Goal: Task Accomplishment & Management: Manage account settings

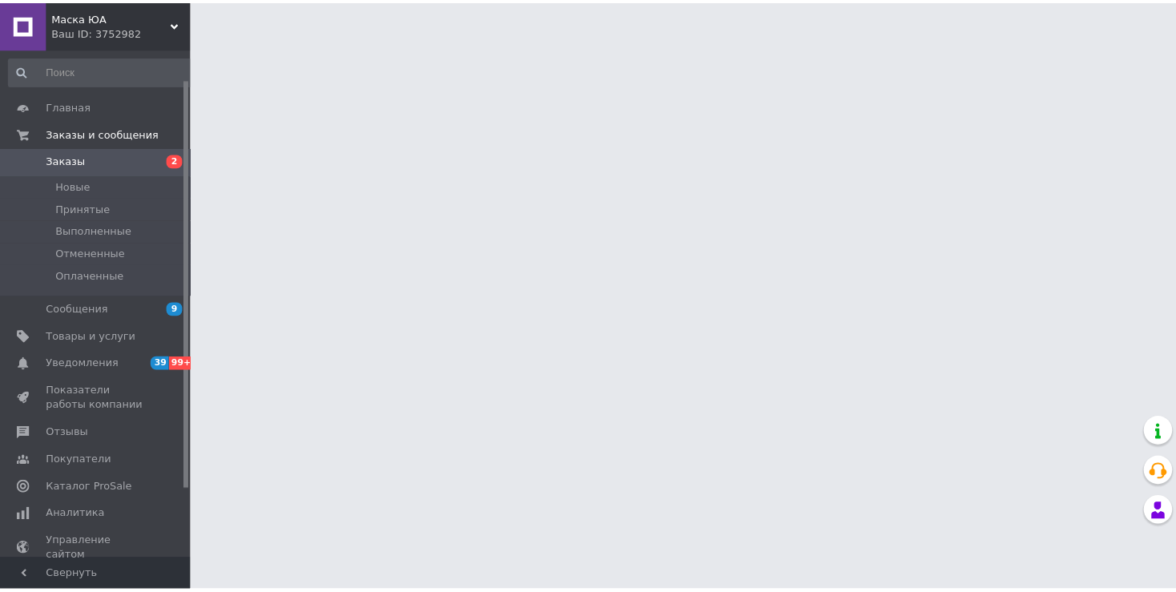
scroll to position [36, 0]
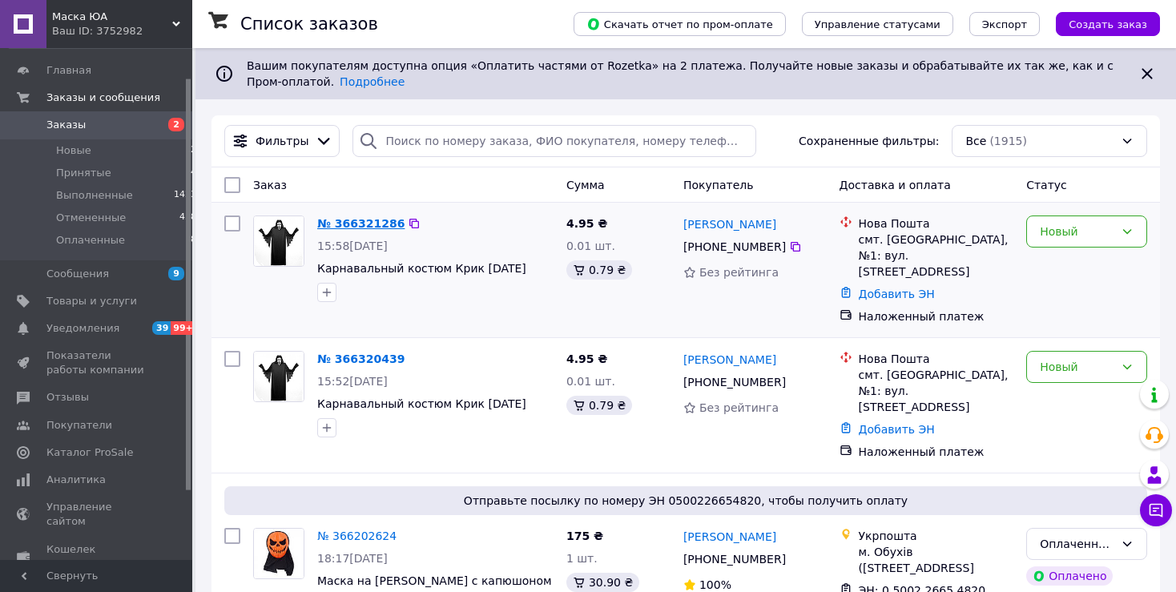
click at [377, 219] on link "№ 366321286" at bounding box center [360, 223] width 87 height 13
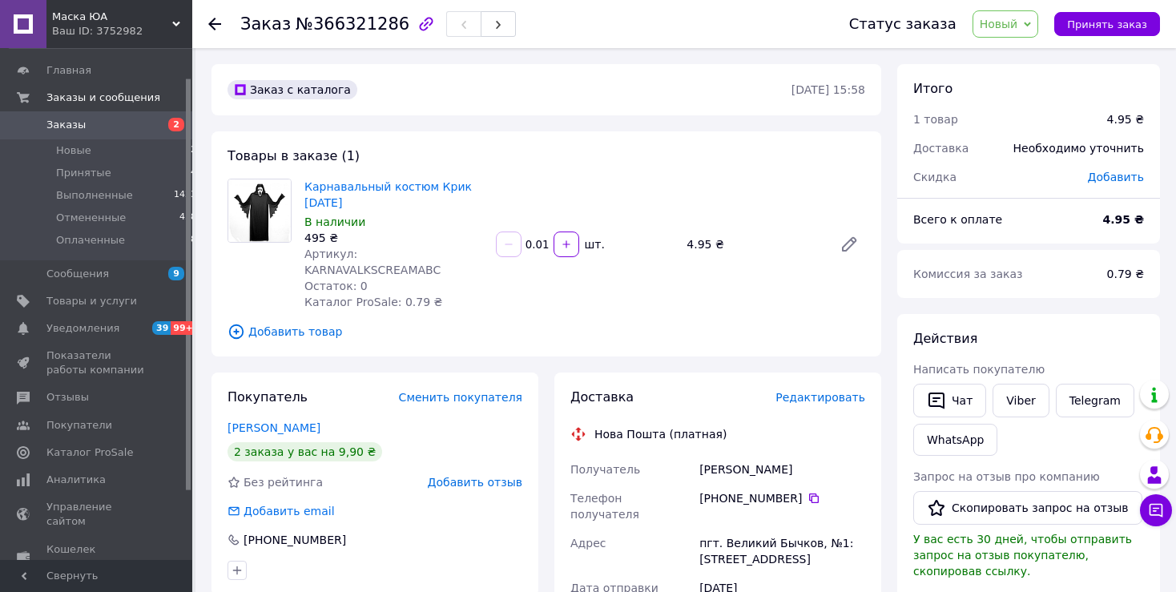
click at [532, 239] on input "0.01" at bounding box center [538, 245] width 26 height 12
type input "0"
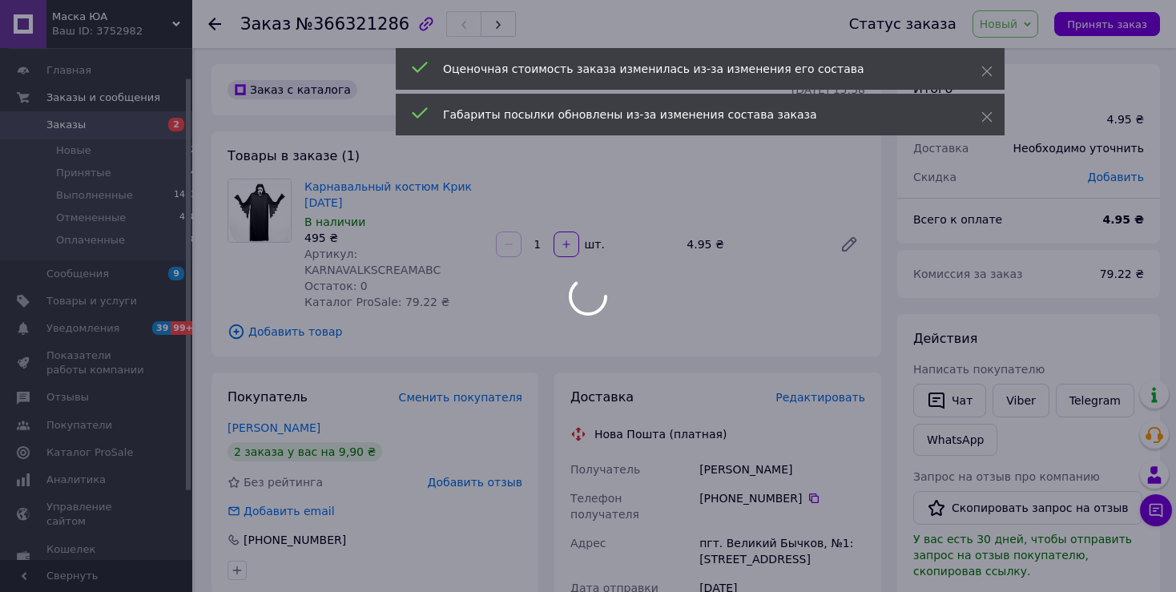
type input "1"
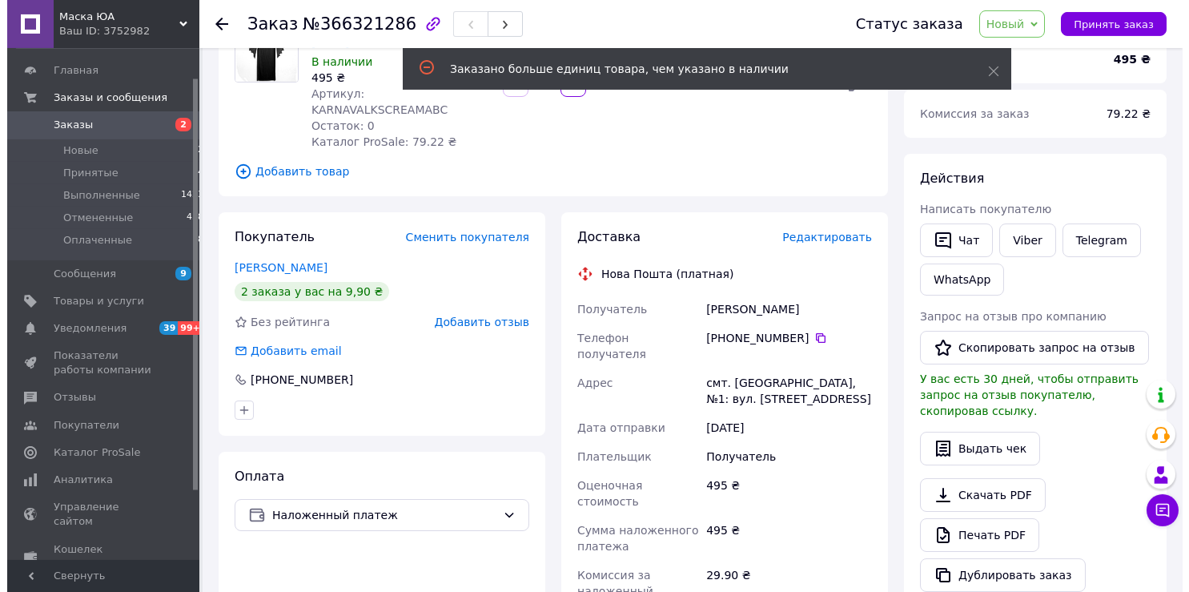
scroll to position [169, 0]
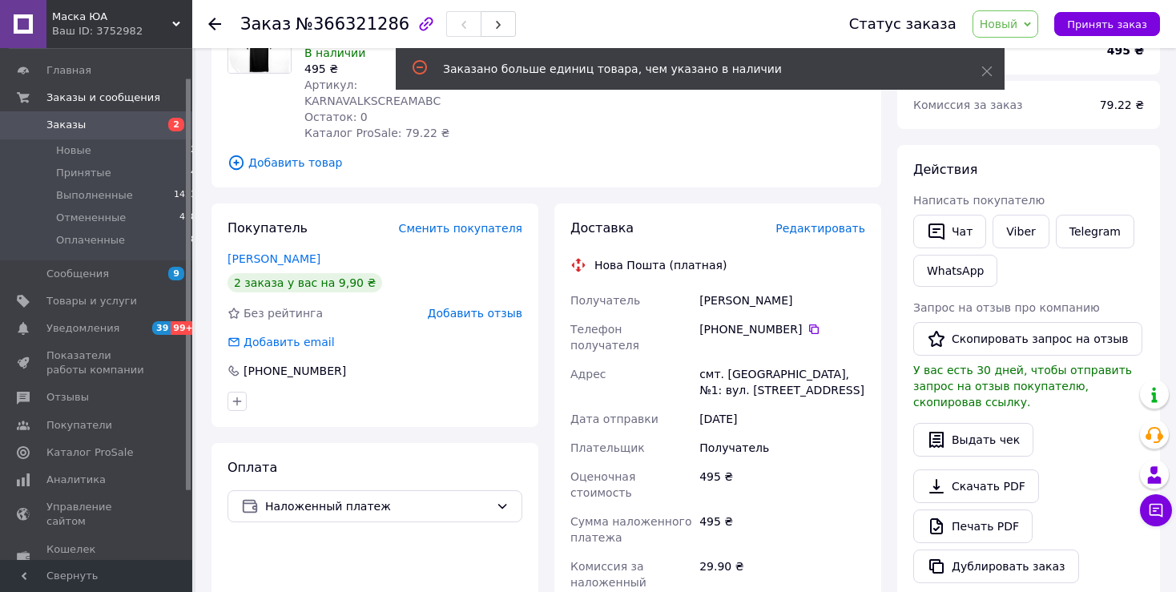
click at [821, 222] on span "Редактировать" at bounding box center [820, 228] width 90 height 13
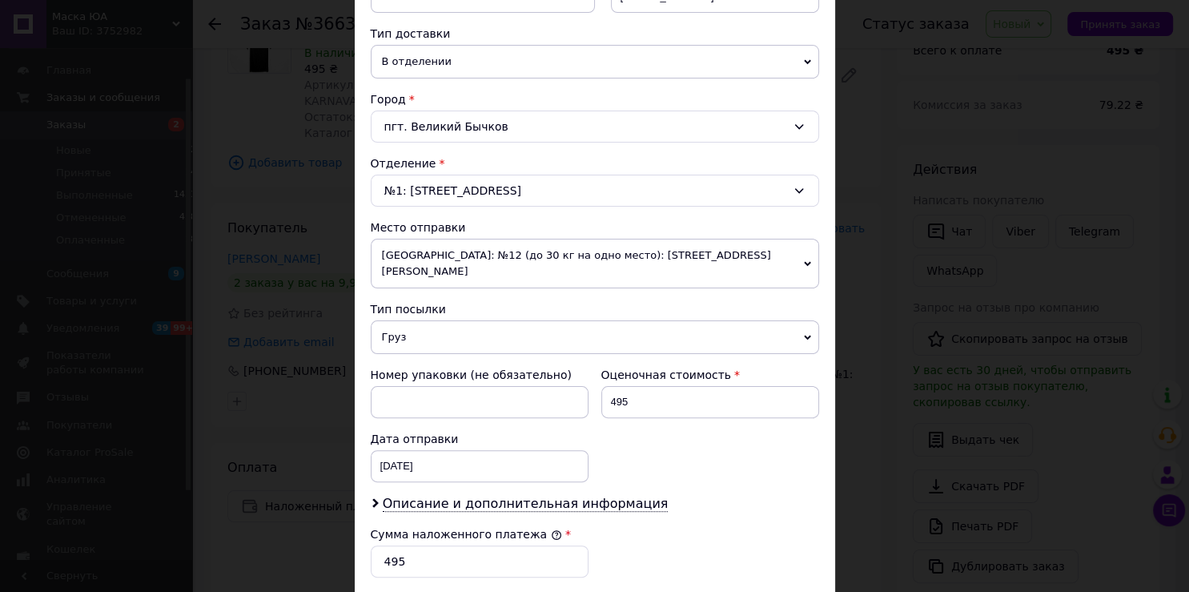
scroll to position [442, 0]
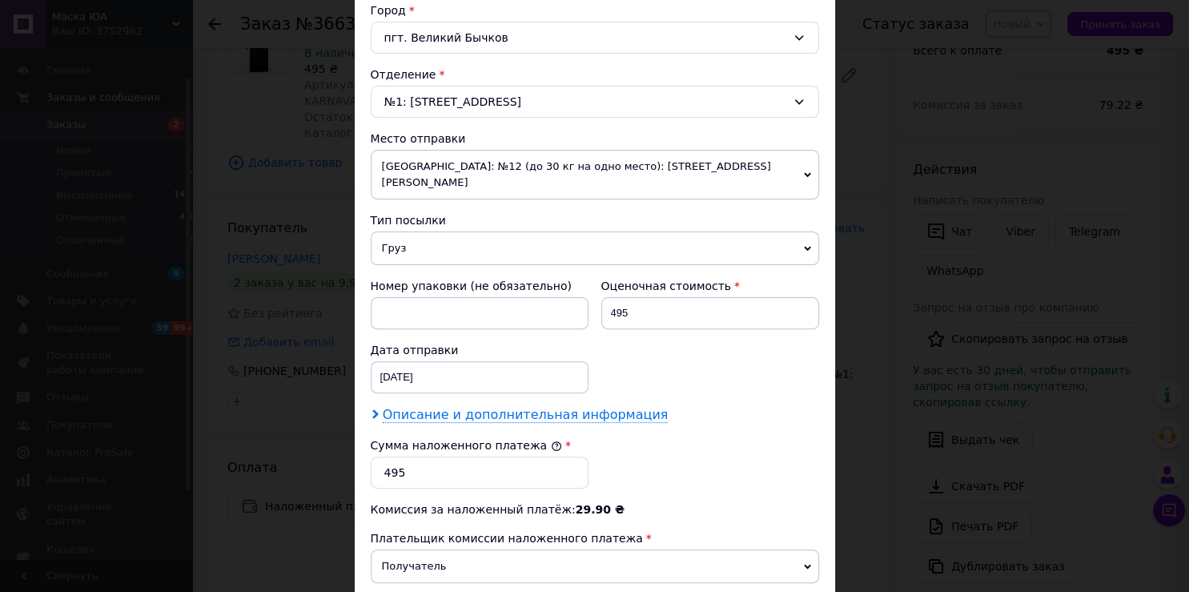
click at [450, 407] on span "Описание и дополнительная информация" at bounding box center [526, 415] width 286 height 16
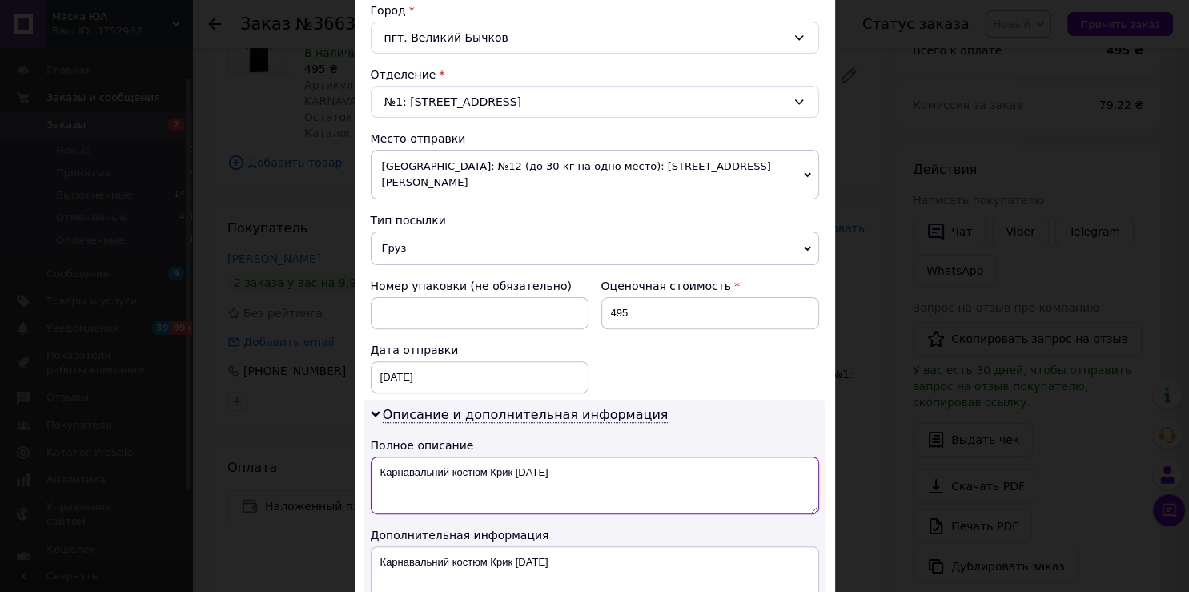
click at [373, 457] on textarea "Карнавальний костюм Крик Halloween" at bounding box center [595, 486] width 449 height 58
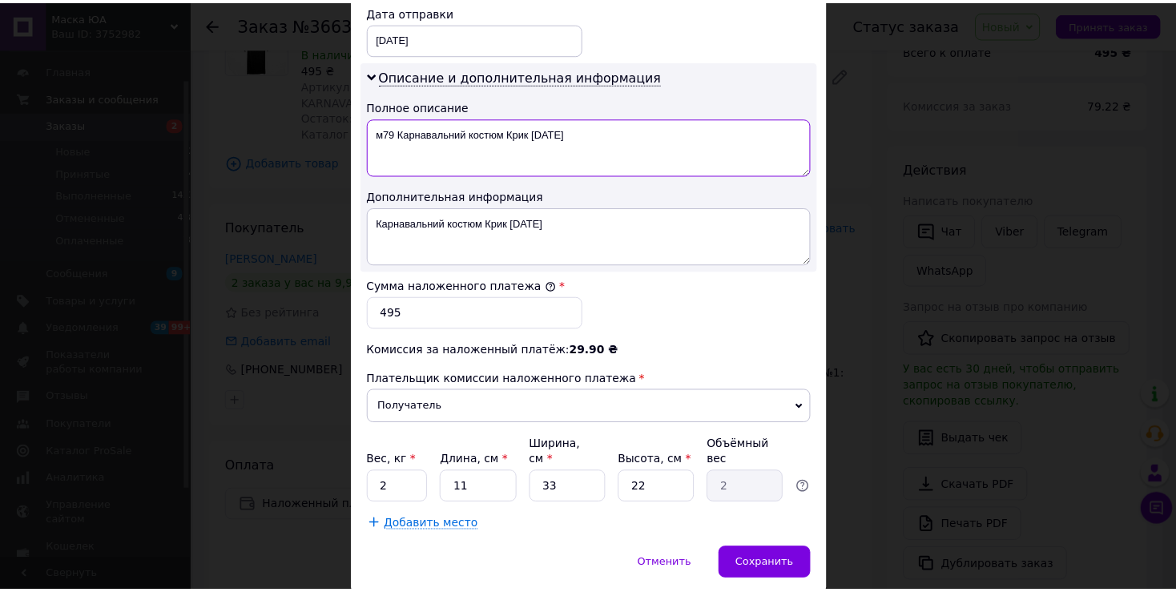
scroll to position [804, 0]
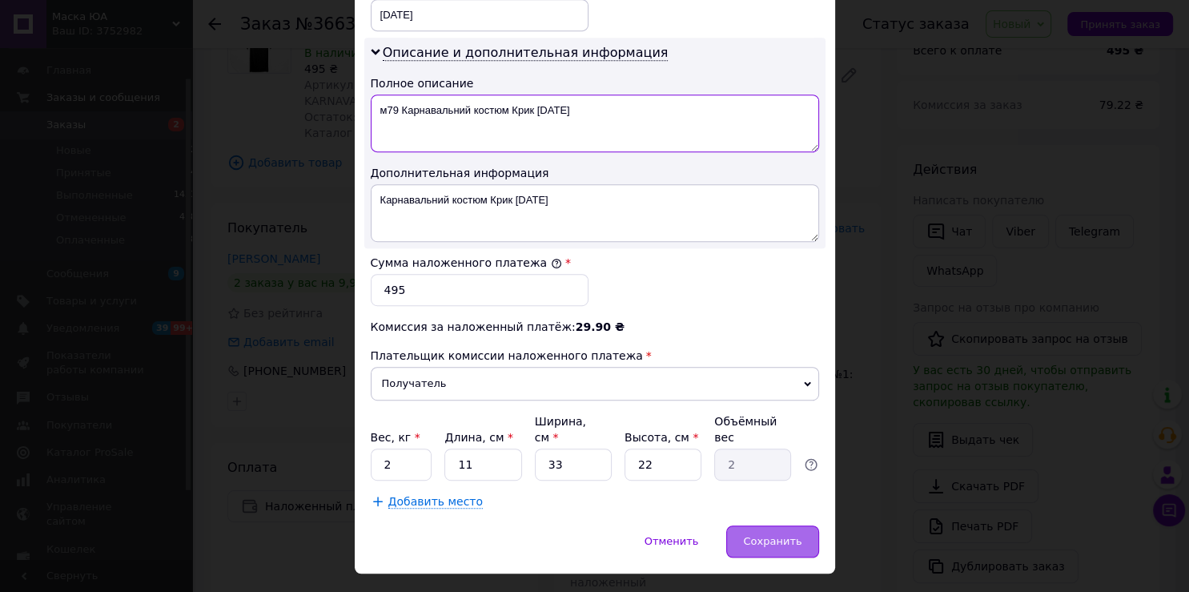
type textarea "м79 Карнавальний костюм Крик Halloween"
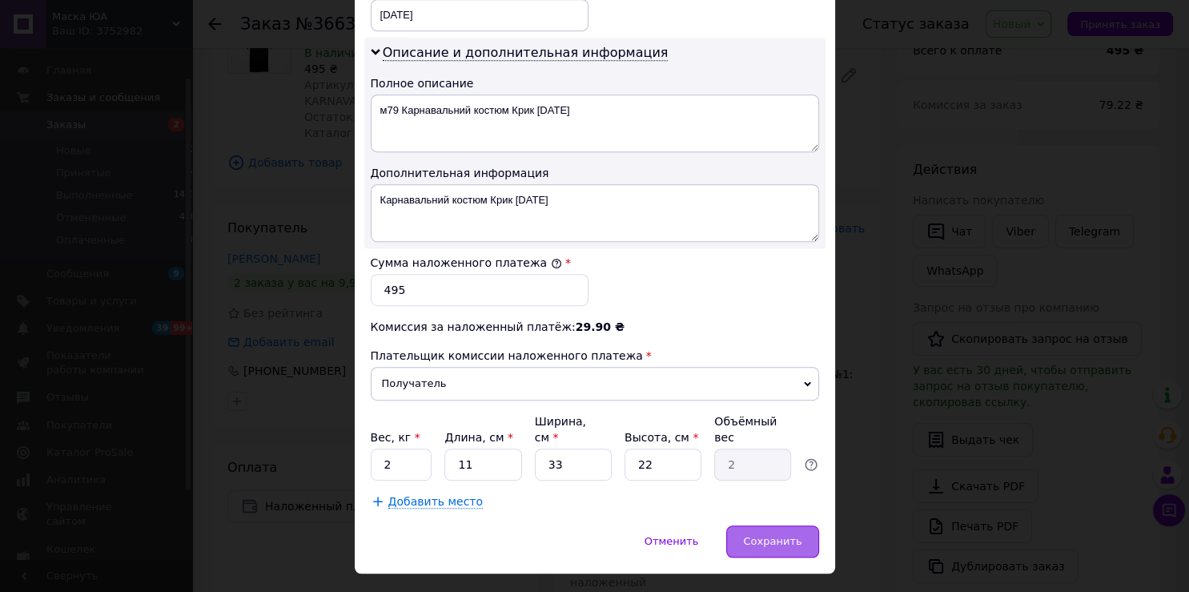
click at [764, 535] on span "Сохранить" at bounding box center [772, 541] width 58 height 12
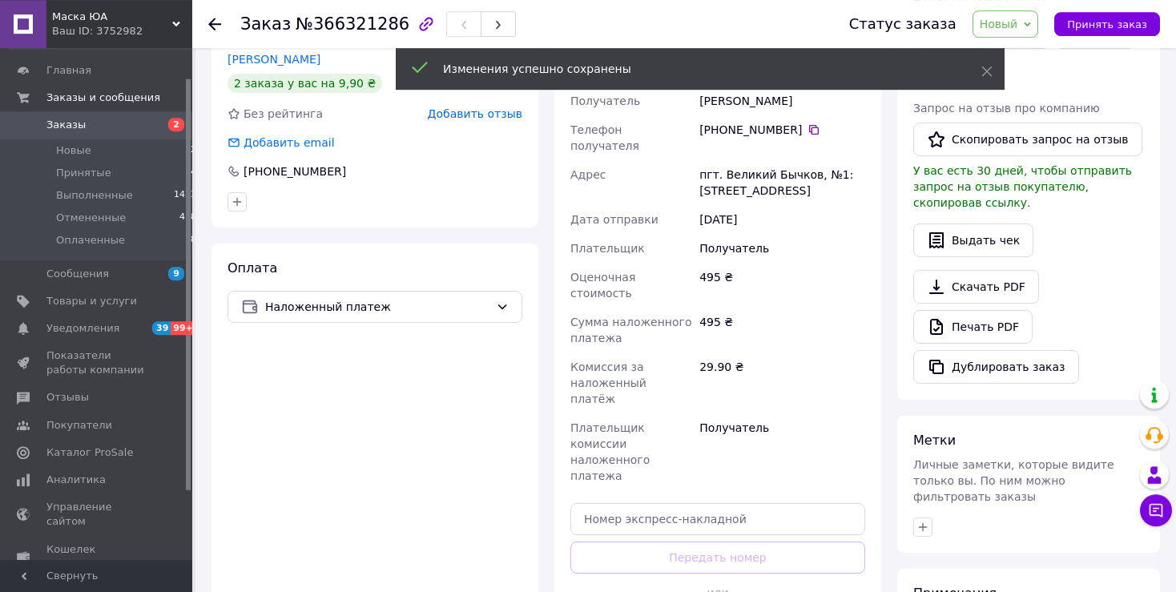
scroll to position [423, 0]
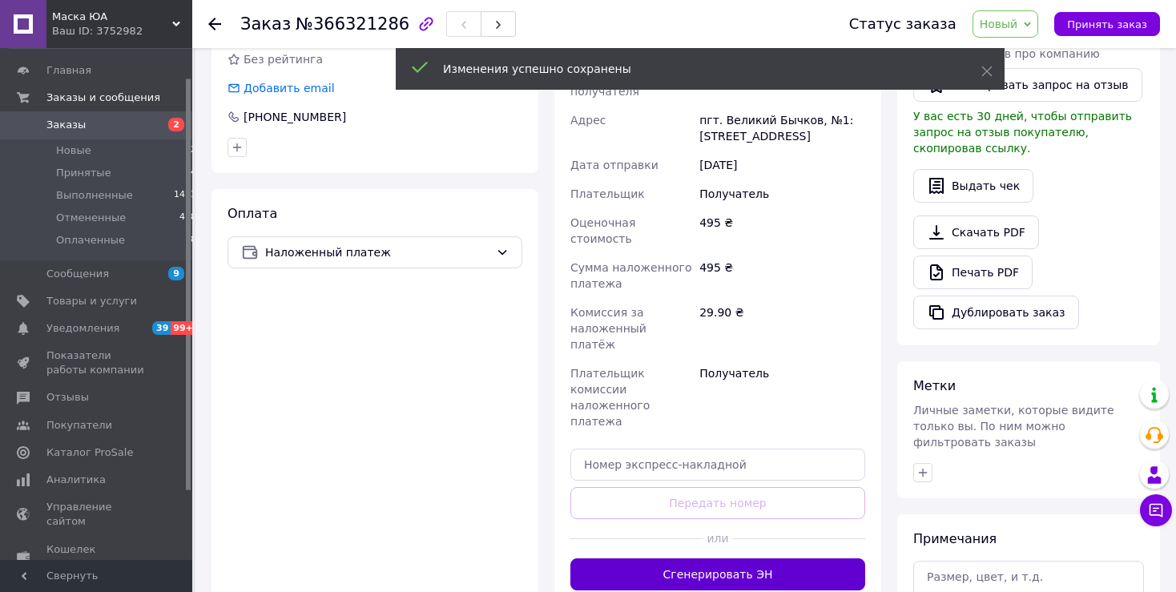
click at [720, 558] on button "Сгенерировать ЭН" at bounding box center [717, 574] width 295 height 32
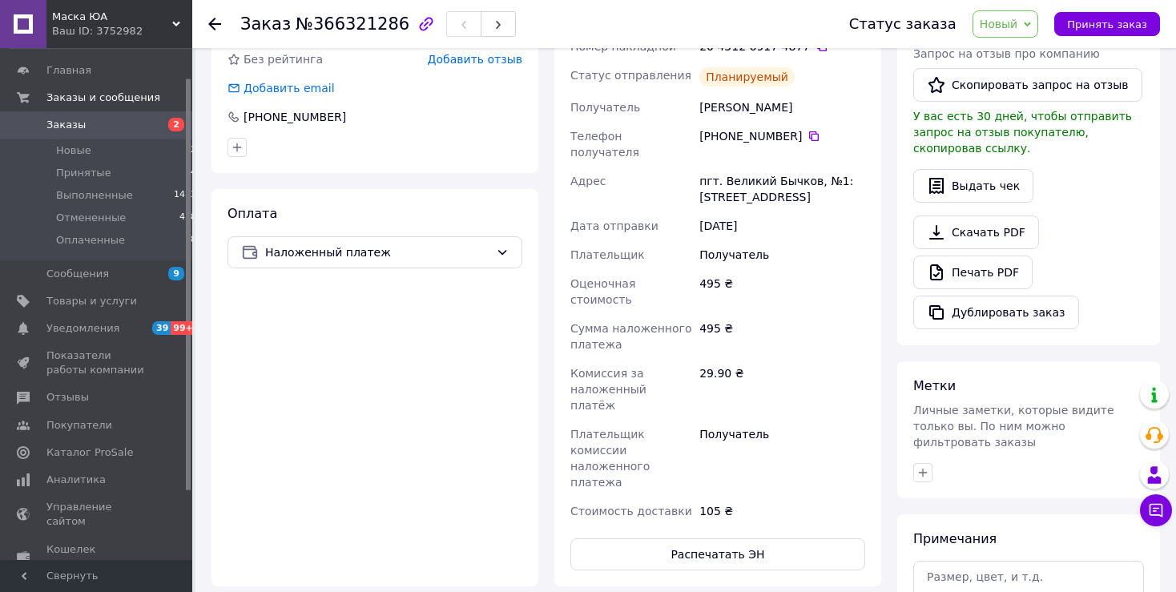
click at [123, 121] on span "Заказы" at bounding box center [97, 125] width 102 height 14
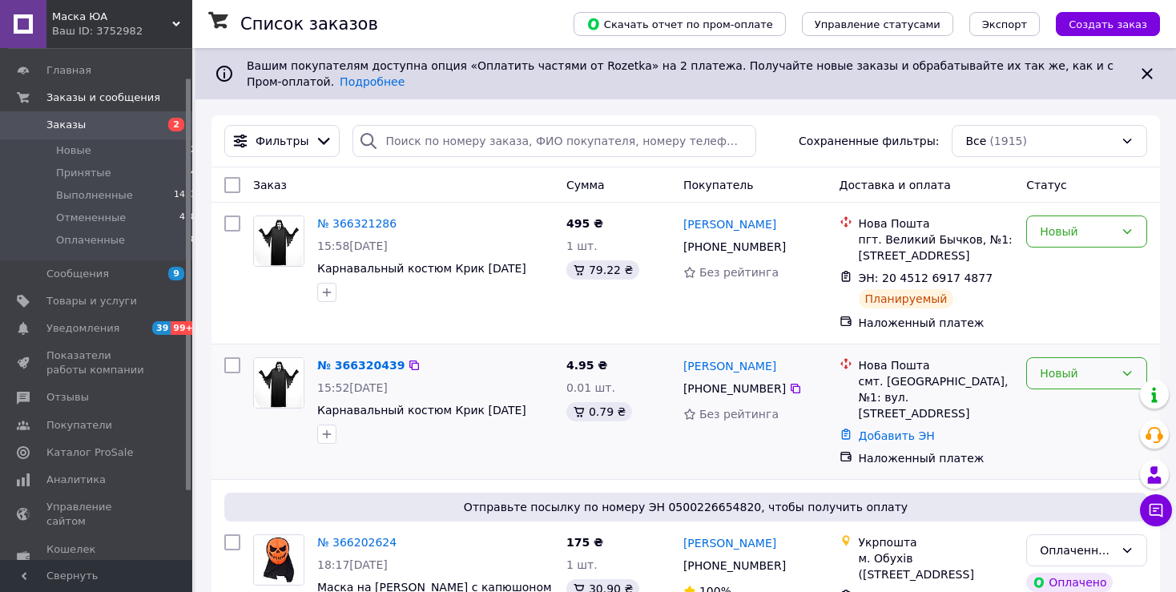
click at [1040, 378] on div "Новый" at bounding box center [1086, 373] width 121 height 32
click at [1048, 462] on li "Отменен" at bounding box center [1086, 466] width 119 height 29
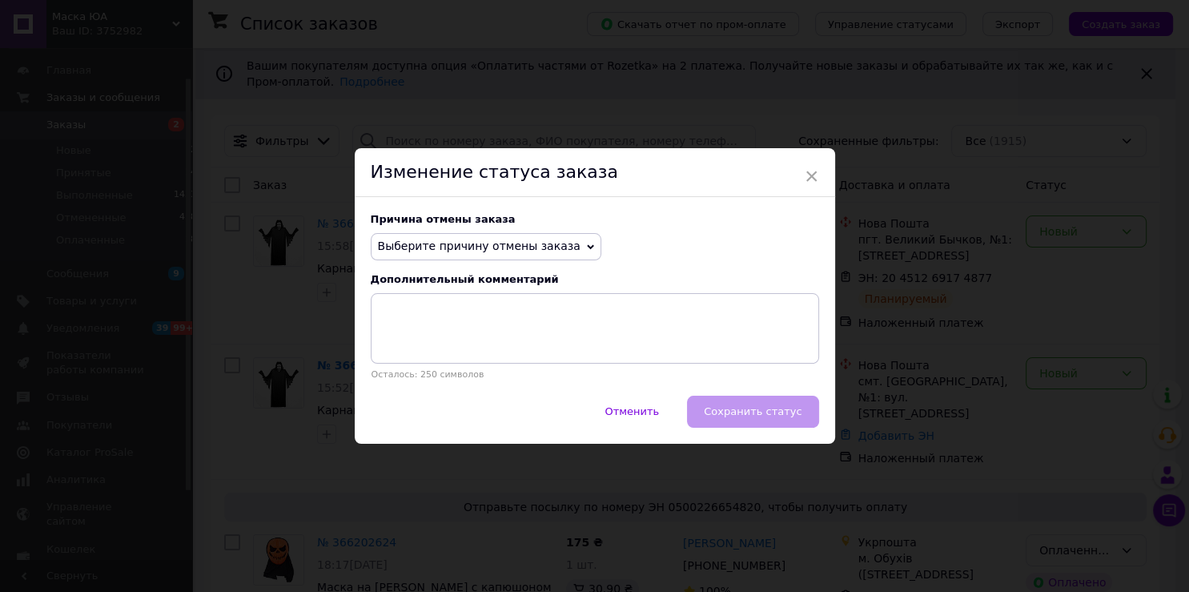
click at [447, 252] on span "Выберите причину отмены заказа" at bounding box center [479, 245] width 203 height 13
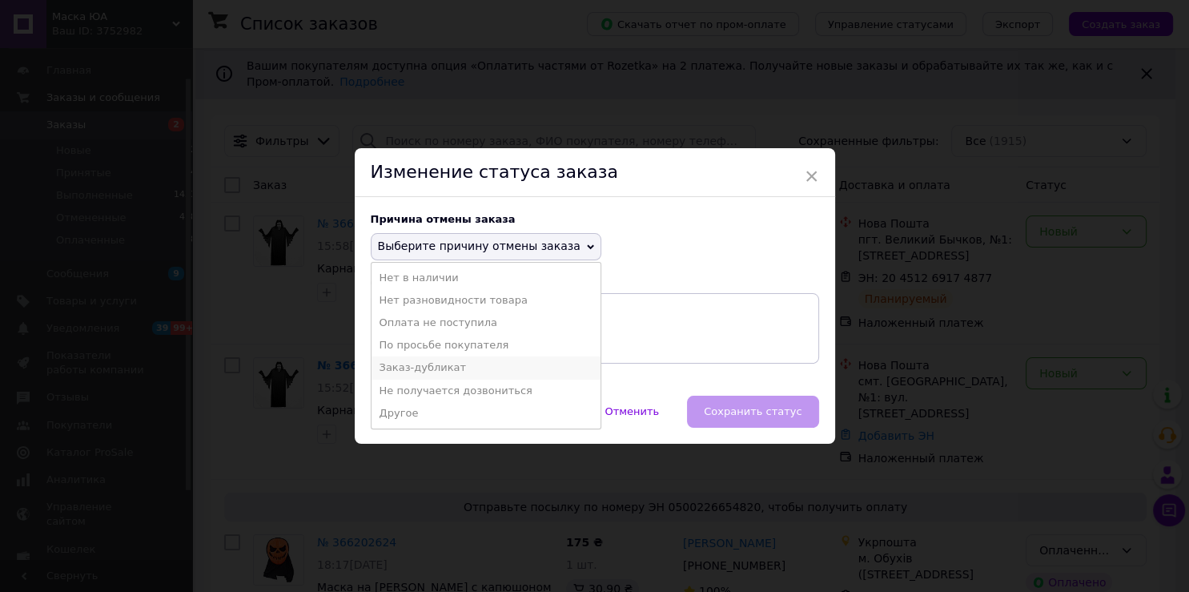
click at [431, 367] on li "Заказ-дубликат" at bounding box center [486, 367] width 229 height 22
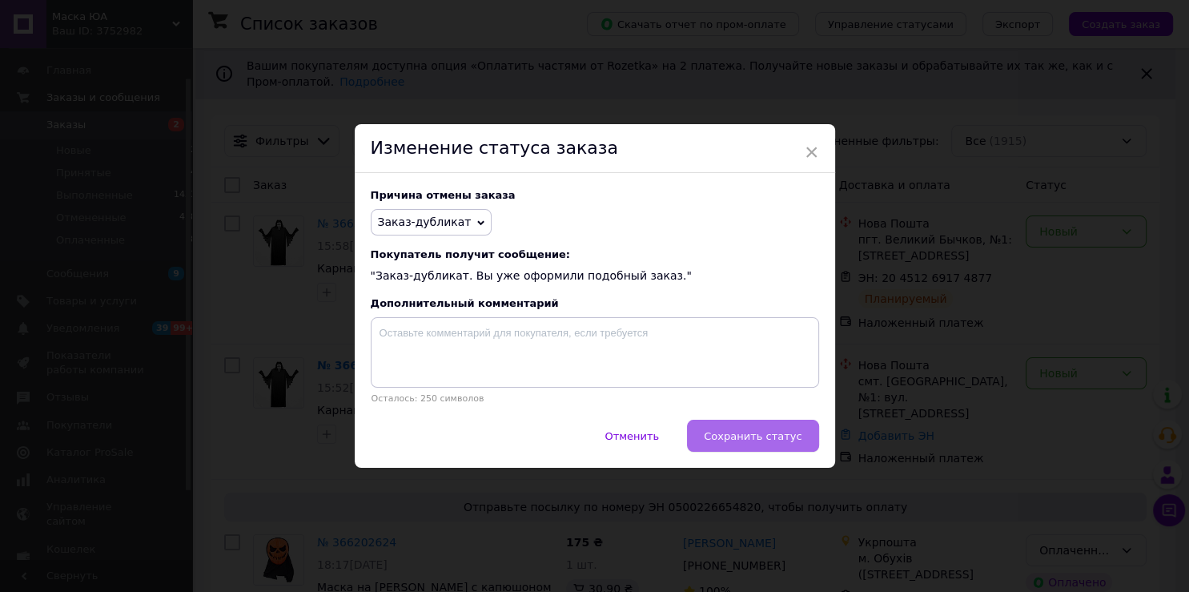
click at [742, 434] on span "Сохранить статус" at bounding box center [753, 436] width 98 height 12
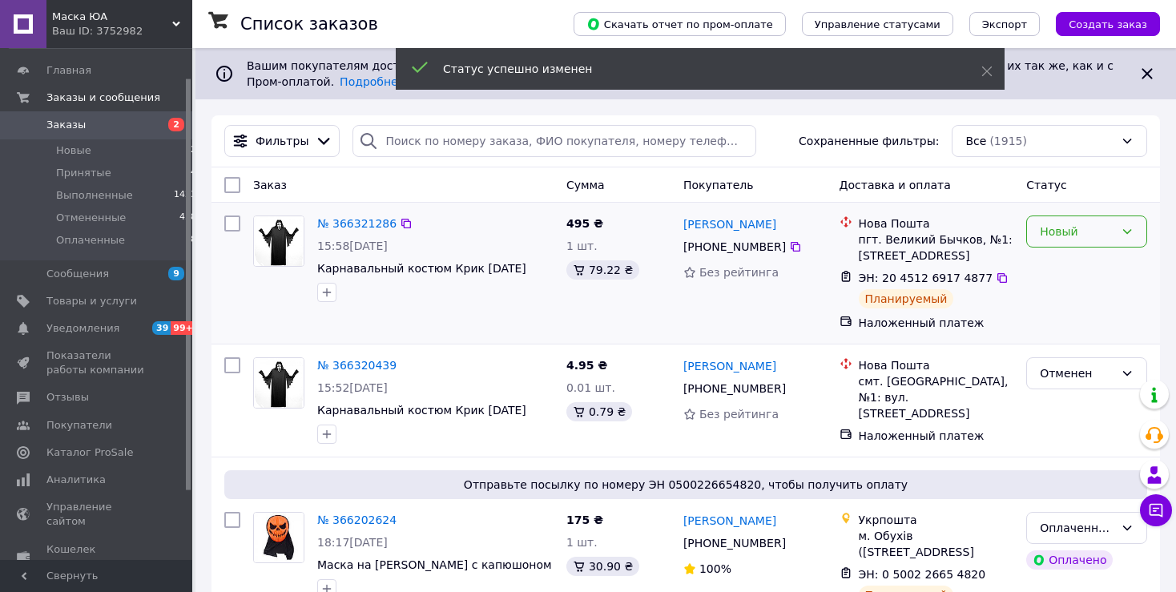
click at [1063, 236] on div "Новый" at bounding box center [1077, 232] width 74 height 18
click at [1064, 259] on li "Принят" at bounding box center [1086, 266] width 119 height 29
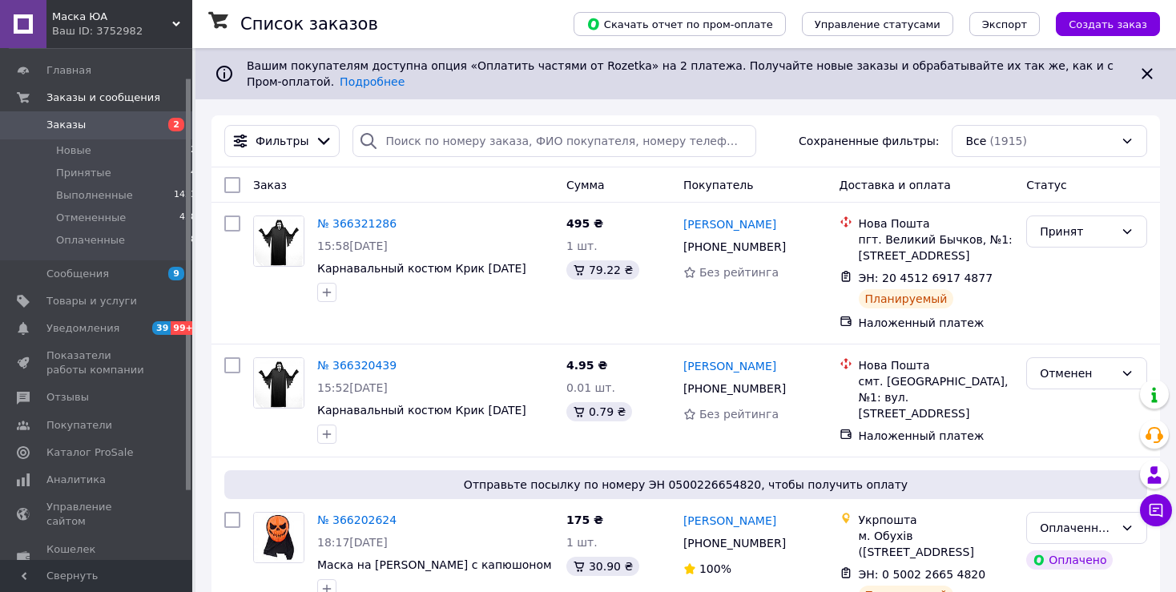
click at [102, 124] on span "Заказы" at bounding box center [97, 125] width 102 height 14
